Goal: Task Accomplishment & Management: Manage account settings

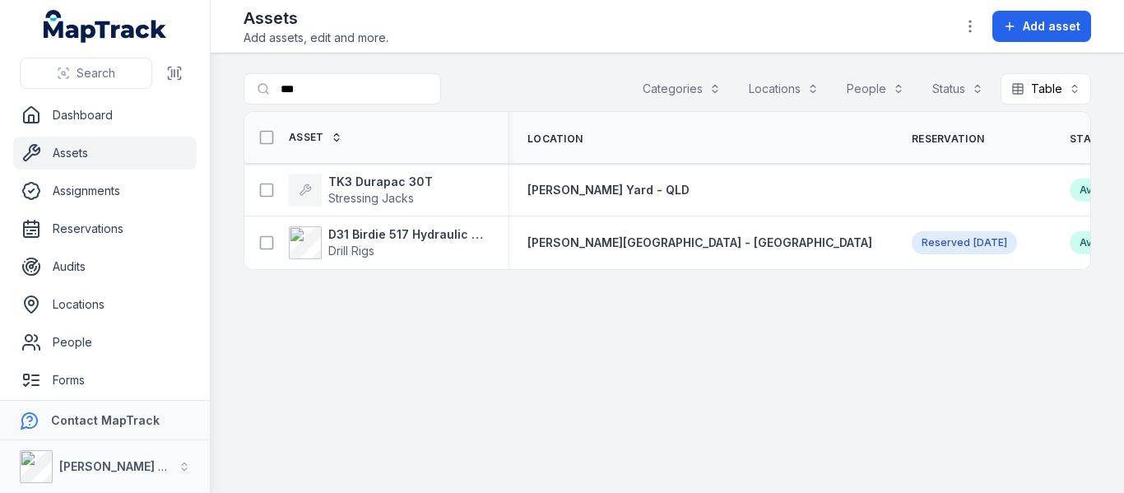
click at [114, 144] on link "Assets" at bounding box center [104, 153] width 183 height 33
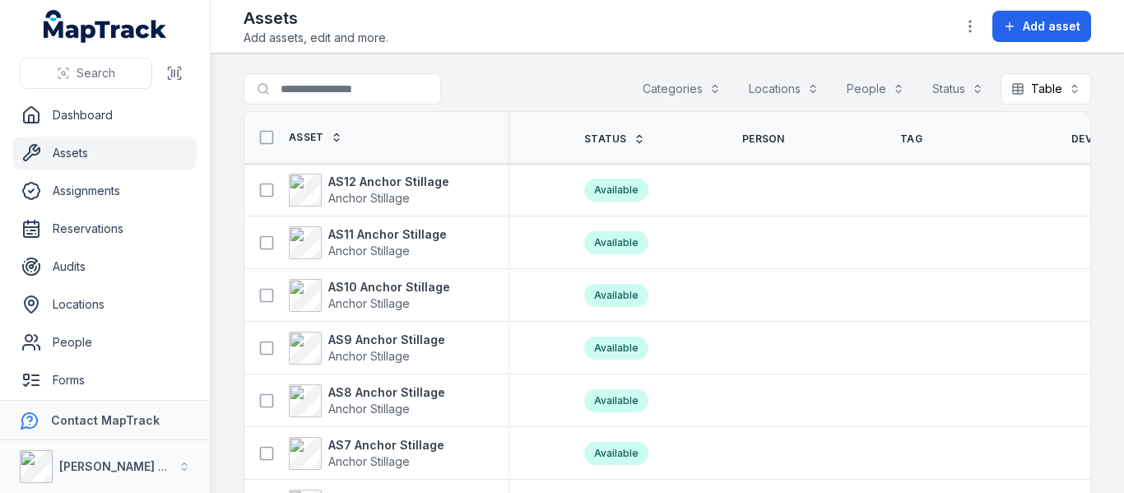
scroll to position [0, 526]
click at [1071, 137] on span "Device ID" at bounding box center [1096, 138] width 51 height 13
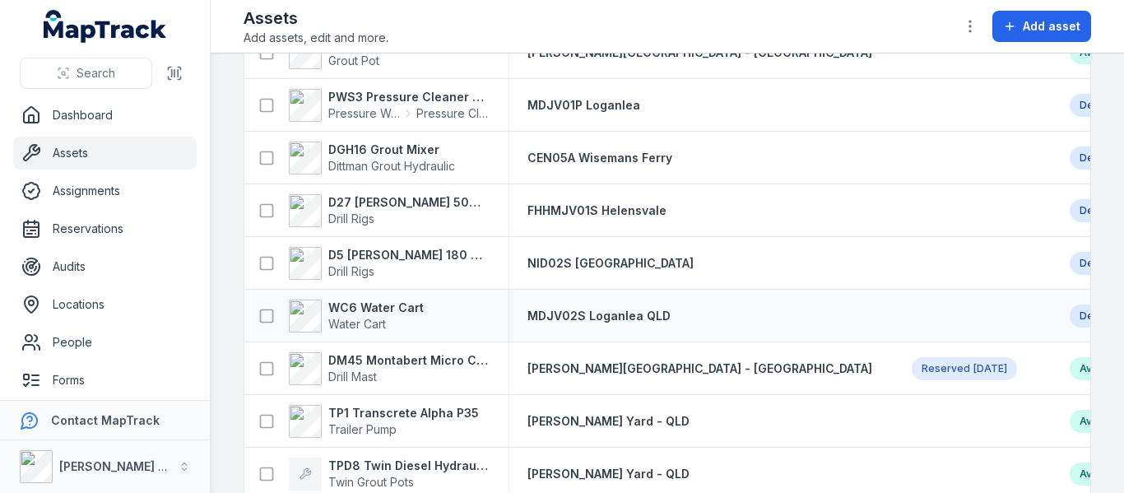
scroll to position [4664, 0]
click at [100, 234] on link "Reservations" at bounding box center [104, 228] width 183 height 33
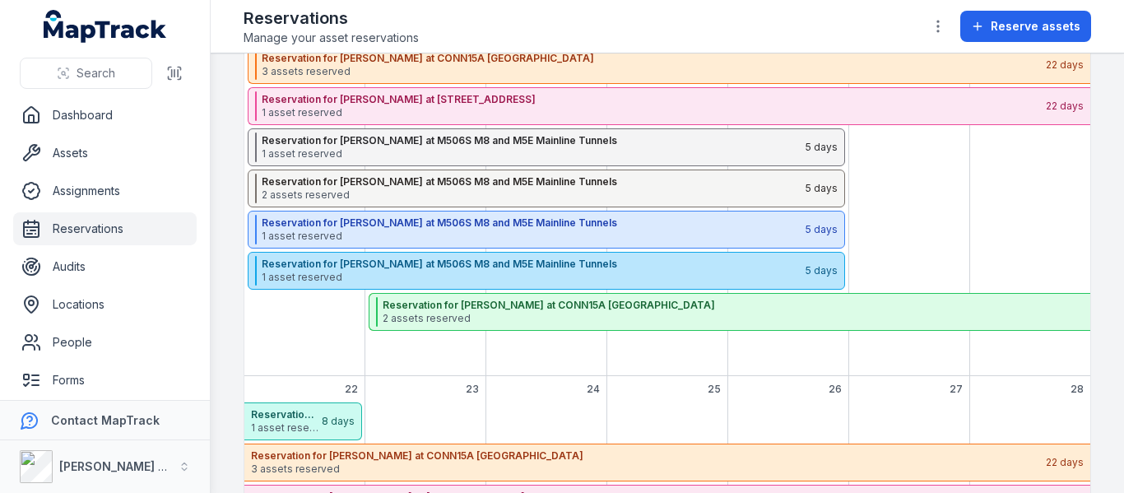
scroll to position [424, 0]
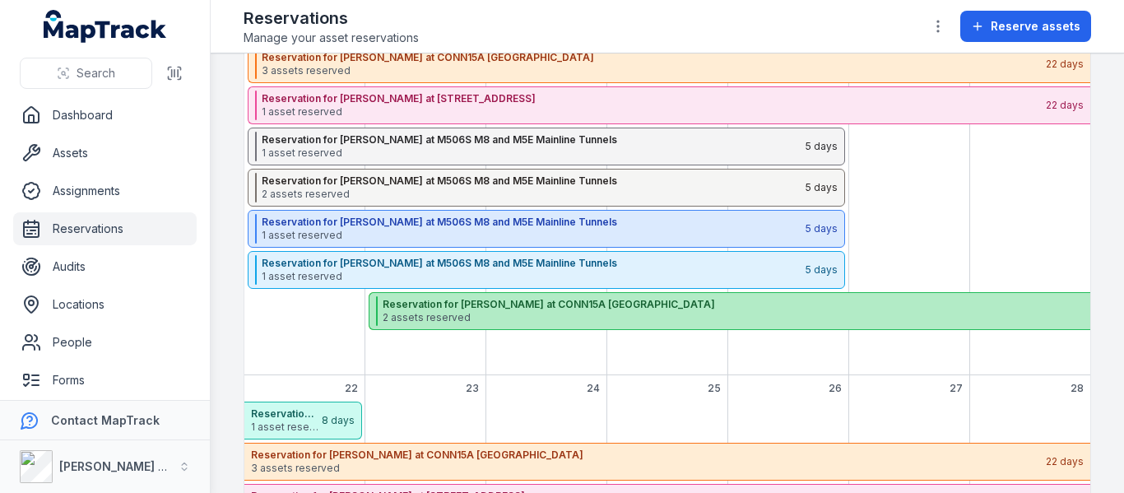
click at [469, 304] on strong "Reservation for Shehre Yar Khan at CONN15A Bangor By-Pass" at bounding box center [774, 304] width 784 height 13
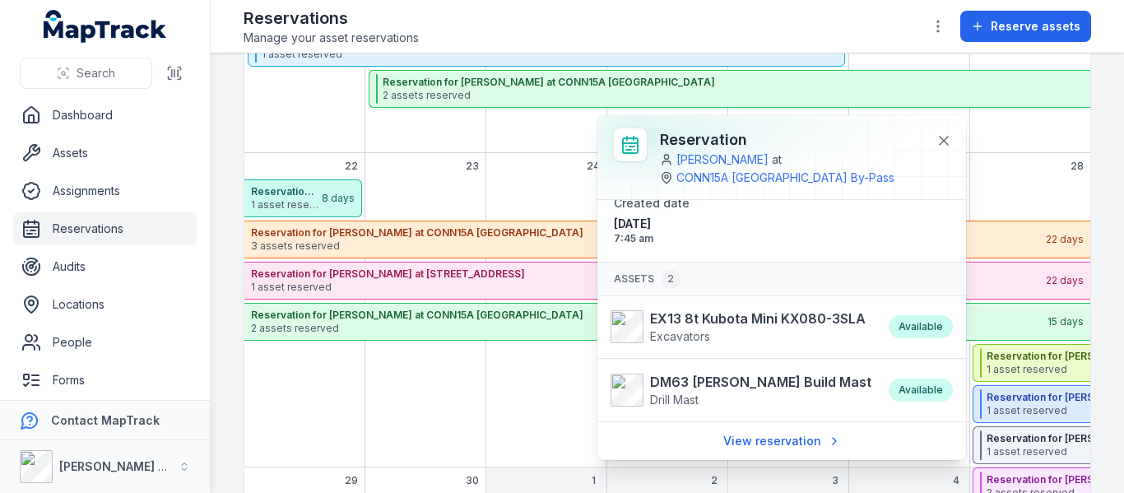
scroll to position [646, 0]
click at [454, 420] on div "September 2025" at bounding box center [425, 322] width 121 height 288
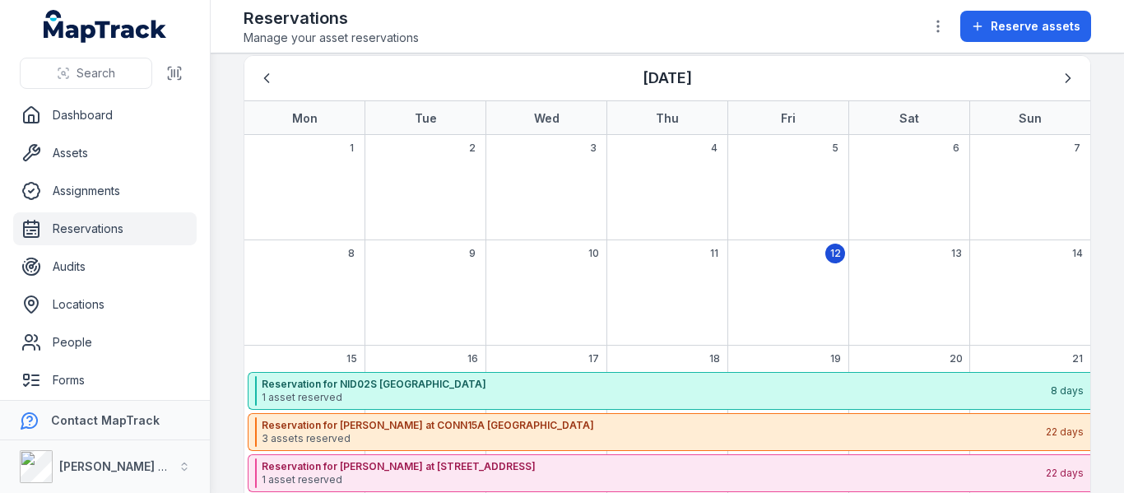
scroll to position [55, 0]
click at [1059, 79] on icon "Next" at bounding box center [1067, 79] width 16 height 16
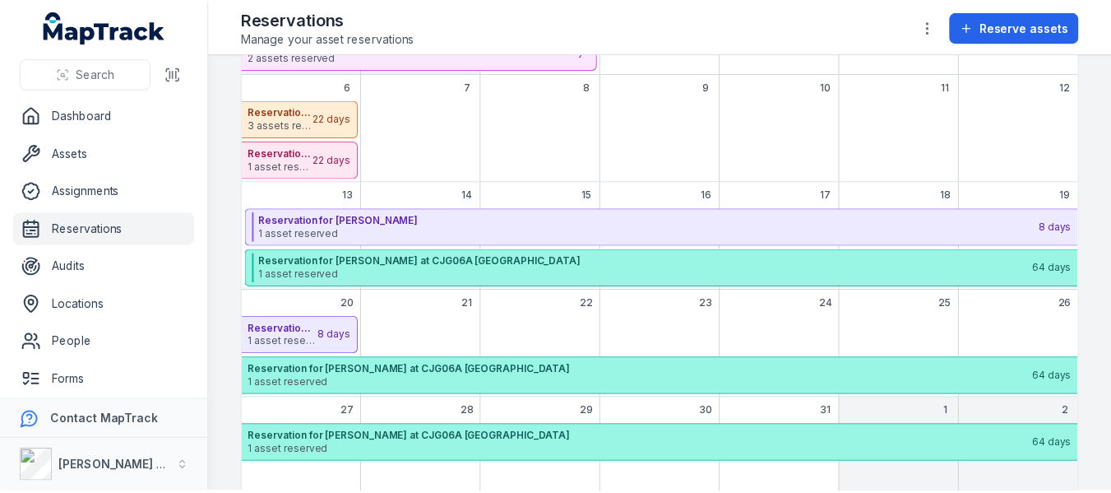
scroll to position [437, 0]
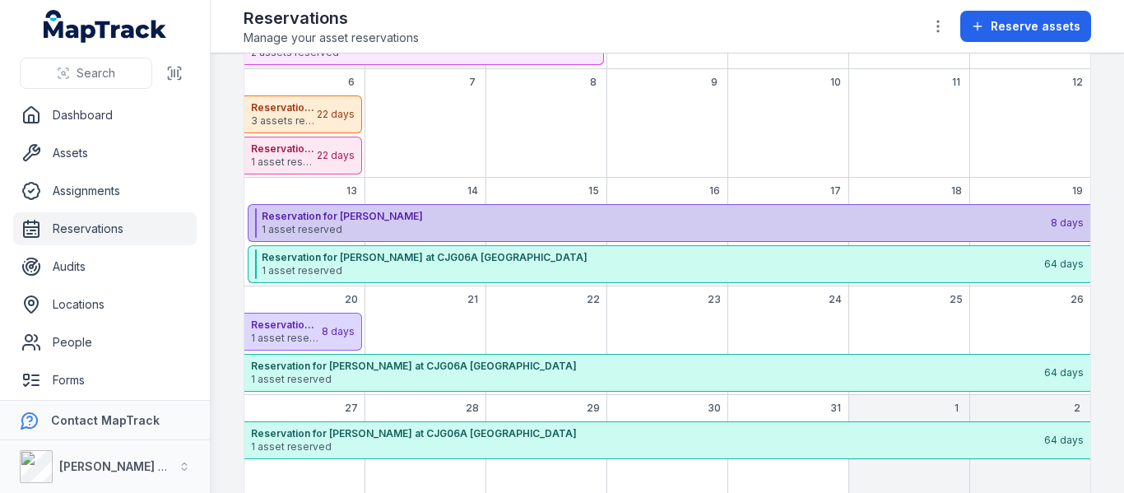
click at [422, 228] on span "1 asset reserved" at bounding box center [655, 229] width 787 height 13
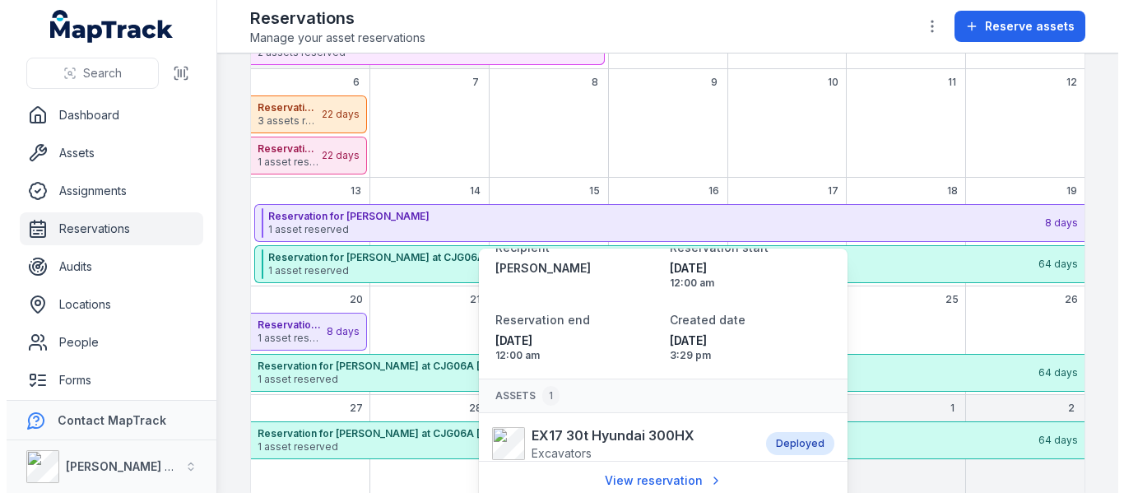
scroll to position [0, 0]
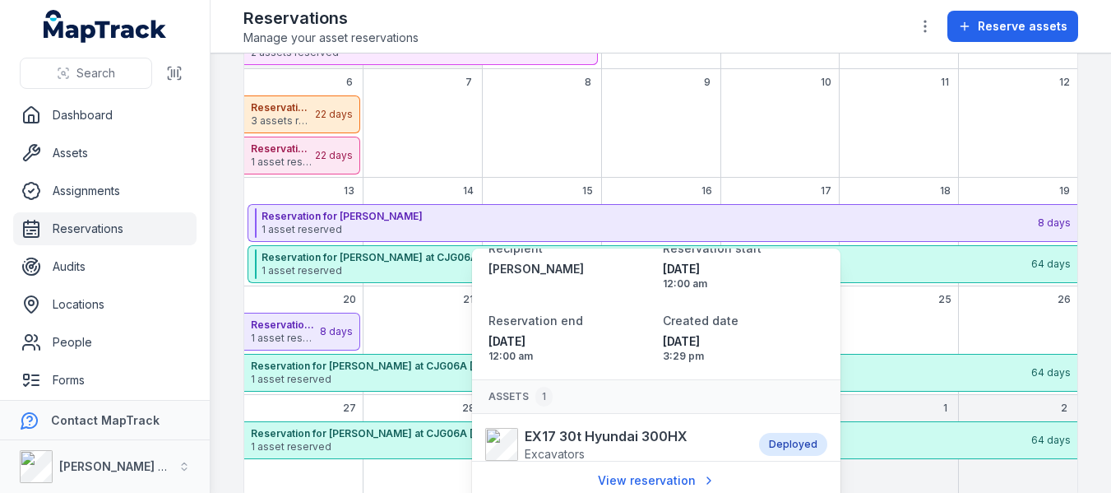
click at [639, 144] on div "October 2025" at bounding box center [660, 136] width 119 height 82
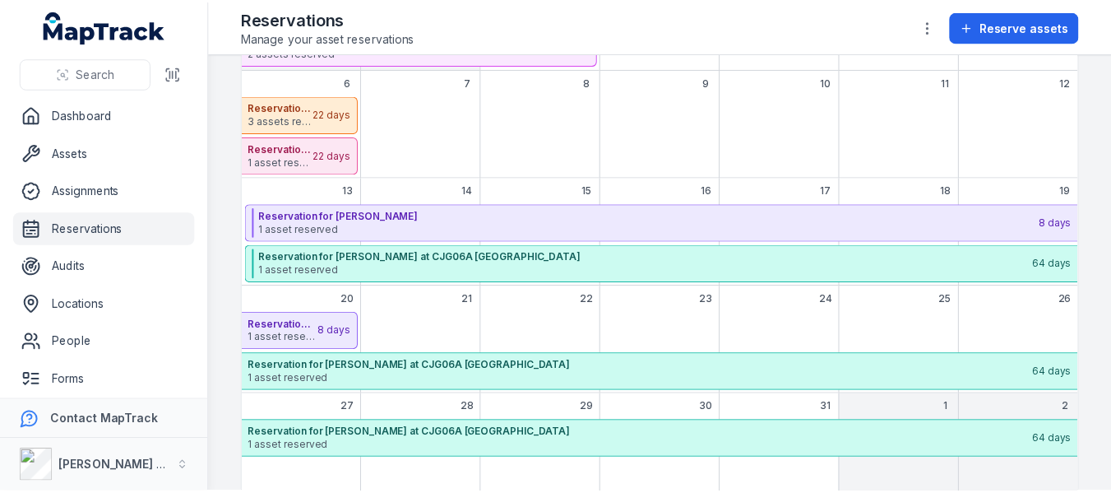
scroll to position [465, 0]
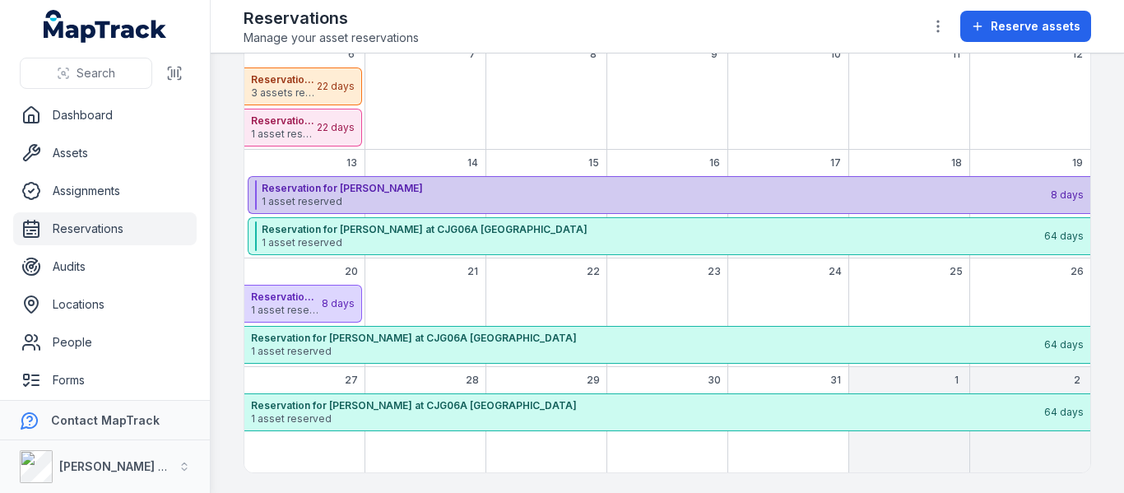
click at [598, 197] on span "1 asset reserved" at bounding box center [655, 201] width 787 height 13
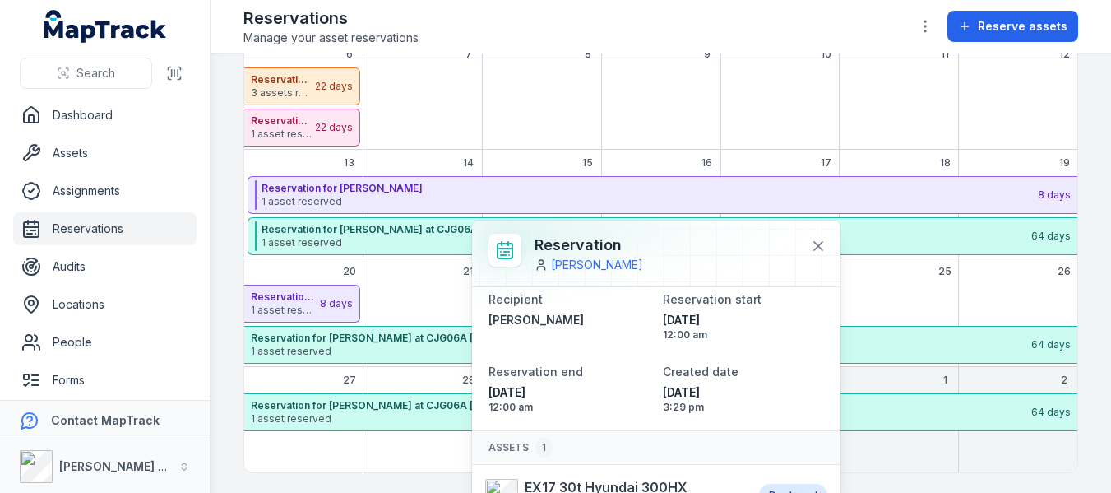
scroll to position [66, 0]
